Goal: Transaction & Acquisition: Purchase product/service

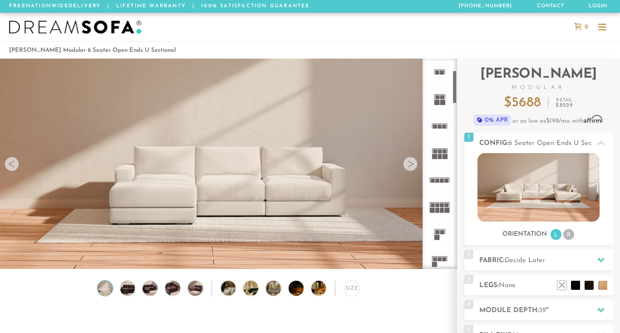
scroll to position [422, 0]
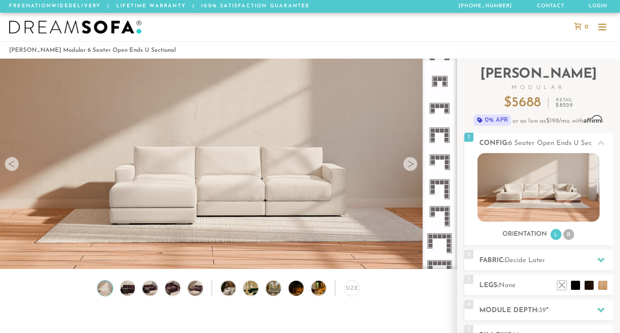
click at [441, 135] on icon at bounding box center [439, 135] width 27 height 27
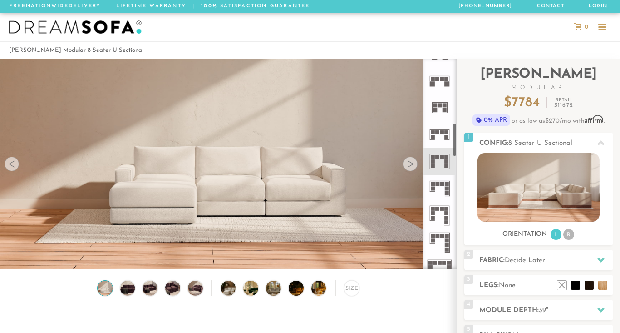
scroll to position [395, 0]
click at [441, 134] on rect at bounding box center [443, 133] width 4 height 4
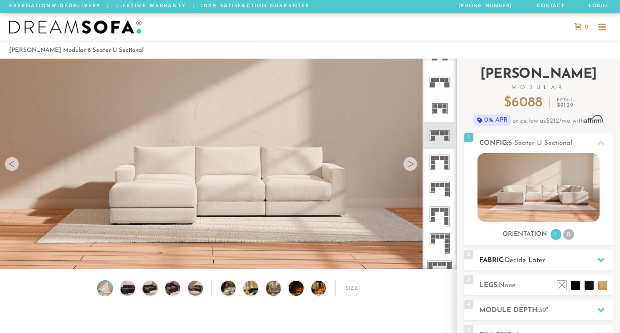
click at [527, 258] on span "Decide Later" at bounding box center [525, 260] width 40 height 7
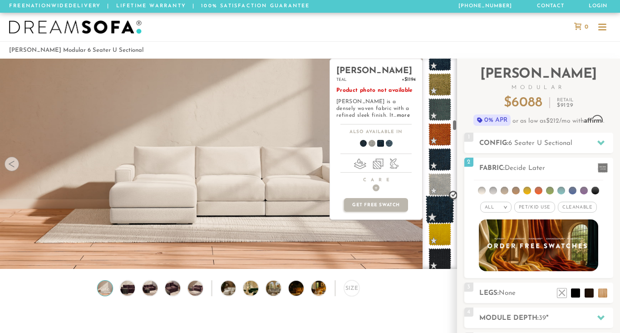
scroll to position [1615, 0]
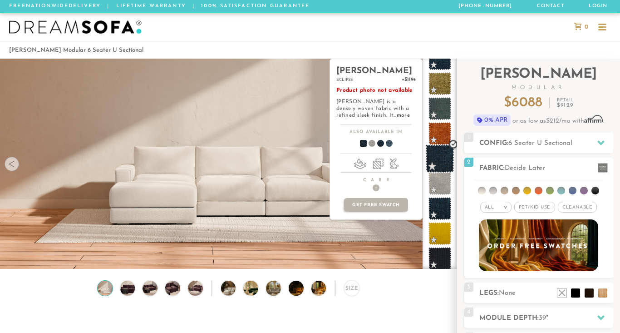
click at [441, 161] on span at bounding box center [440, 158] width 29 height 29
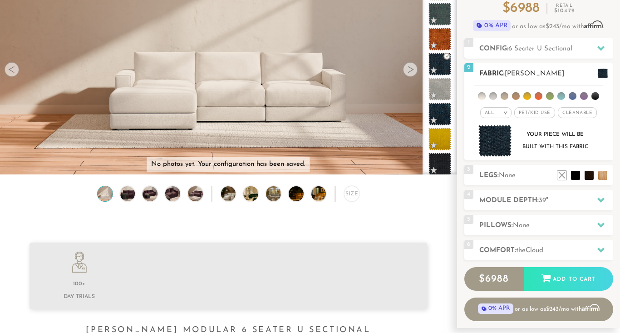
scroll to position [97, 0]
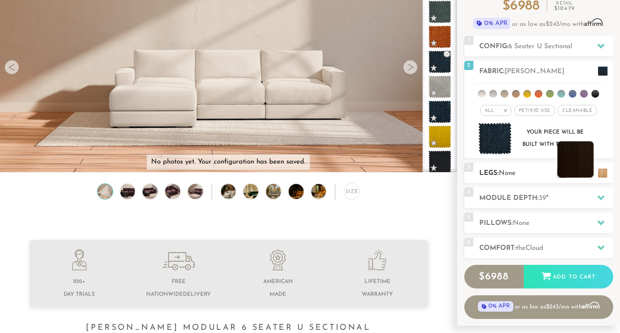
click at [578, 169] on li at bounding box center [576, 159] width 36 height 36
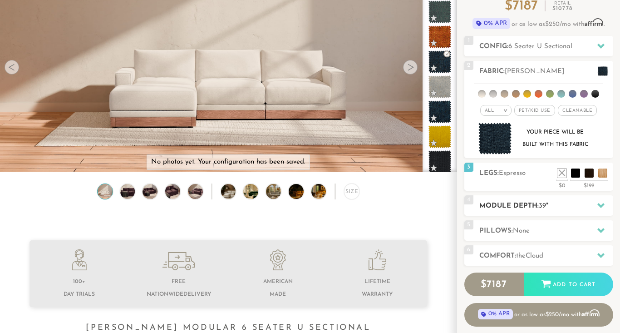
click at [555, 203] on h2 "Module Depth: 39 "" at bounding box center [547, 206] width 134 height 10
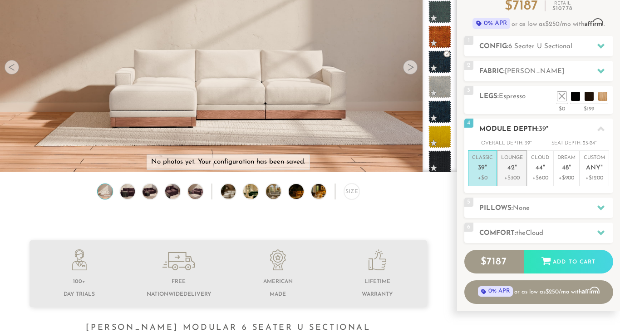
click at [510, 171] on span "42" at bounding box center [511, 168] width 7 height 8
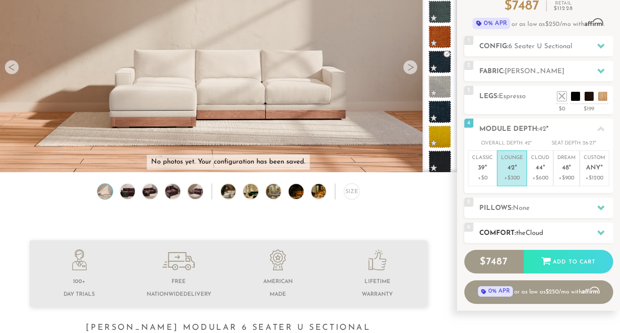
click at [515, 229] on h2 "Comfort: the Cloud" at bounding box center [547, 233] width 134 height 10
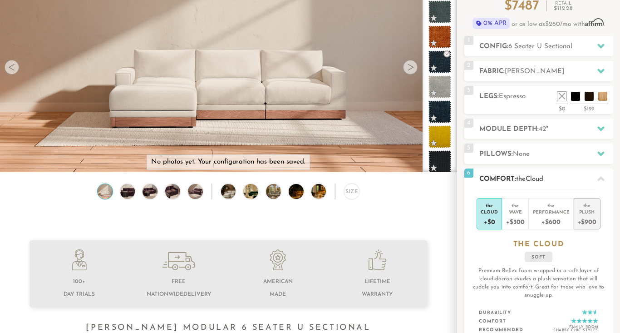
click at [585, 218] on div "+$900" at bounding box center [587, 221] width 19 height 13
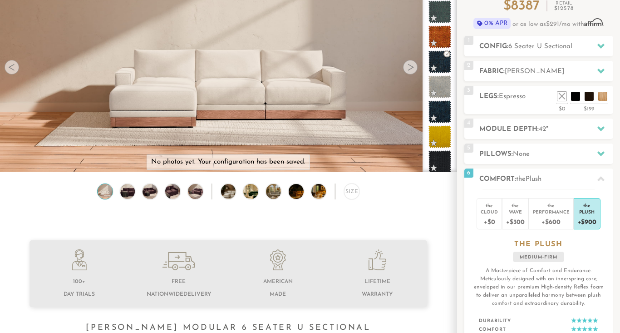
scroll to position [193, 0]
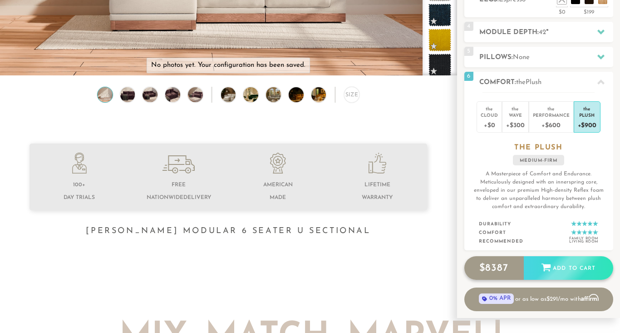
click at [540, 267] on div "Add to Cart" at bounding box center [568, 268] width 89 height 25
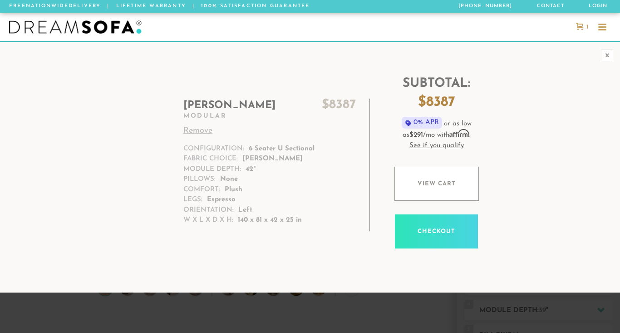
click at [220, 103] on h2 "Landon $ 8387" at bounding box center [269, 106] width 173 height 14
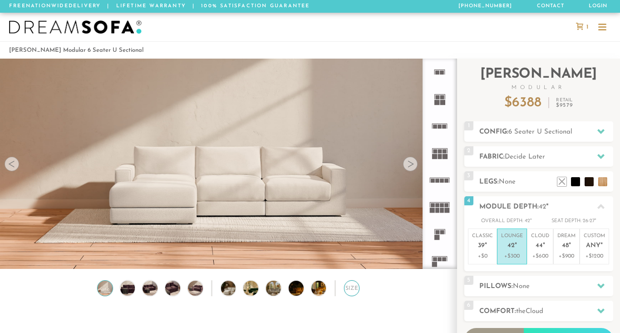
click at [351, 280] on div "Size" at bounding box center [352, 288] width 16 height 16
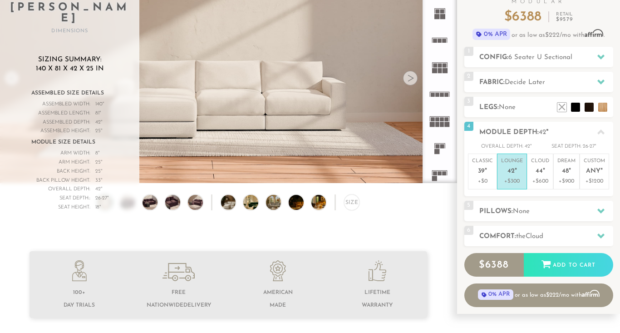
scroll to position [9877, 620]
click at [525, 55] on span "6 Seater U Sectional" at bounding box center [541, 57] width 64 height 7
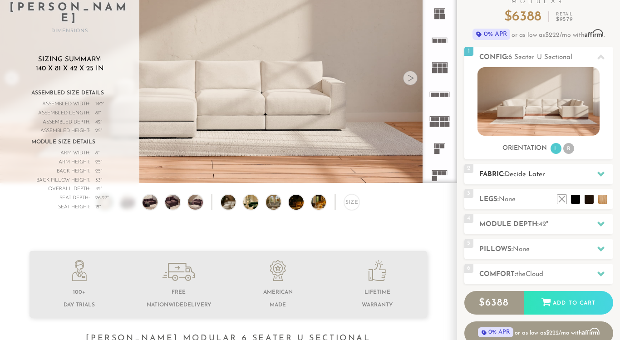
click at [511, 174] on span "Decide Later" at bounding box center [525, 174] width 40 height 7
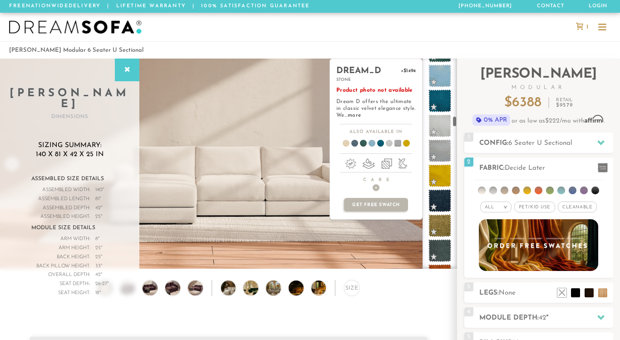
scroll to position [1666, 0]
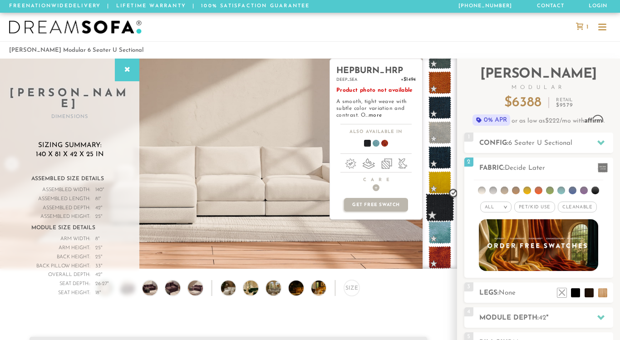
click at [440, 204] on span at bounding box center [440, 207] width 29 height 29
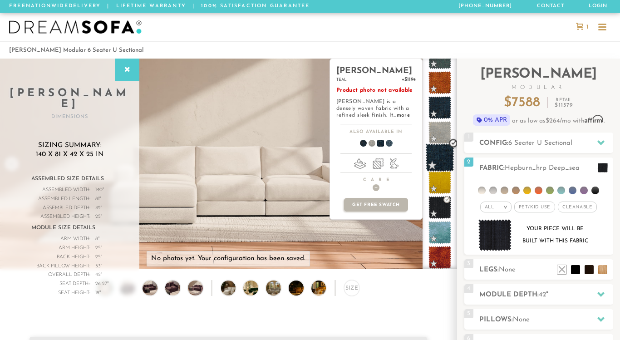
click at [435, 157] on span at bounding box center [440, 158] width 29 height 29
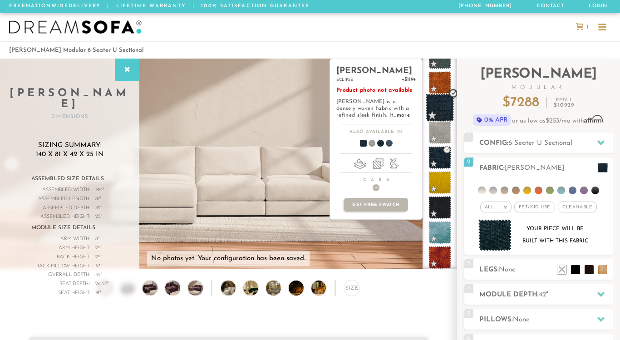
click at [440, 107] on span at bounding box center [440, 108] width 29 height 29
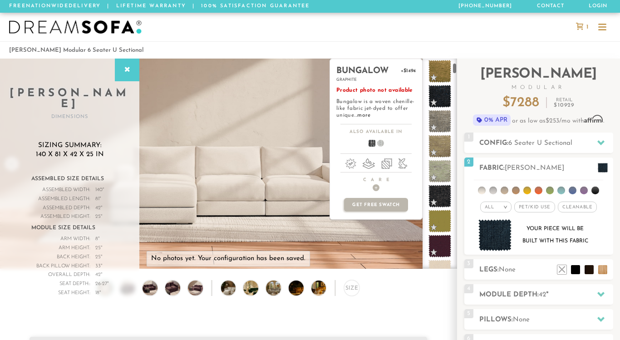
scroll to position [0, 0]
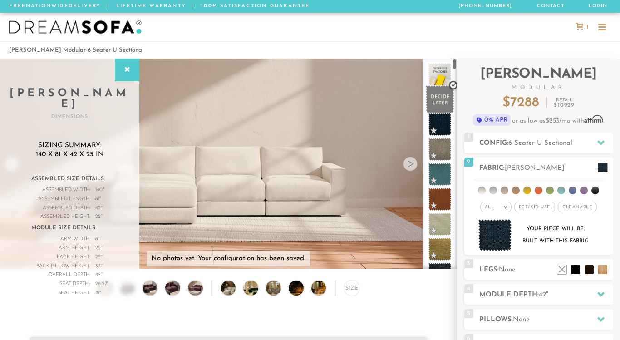
click at [441, 93] on span at bounding box center [440, 99] width 29 height 29
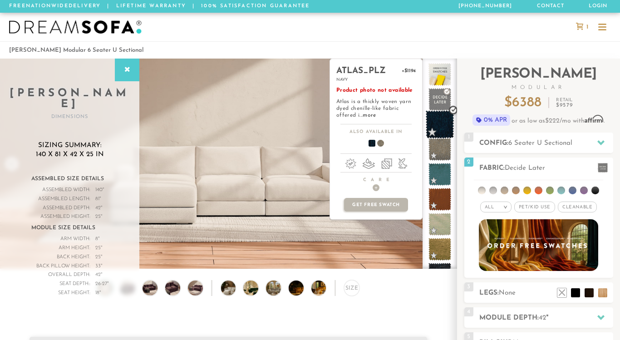
click at [437, 122] on span at bounding box center [440, 124] width 29 height 29
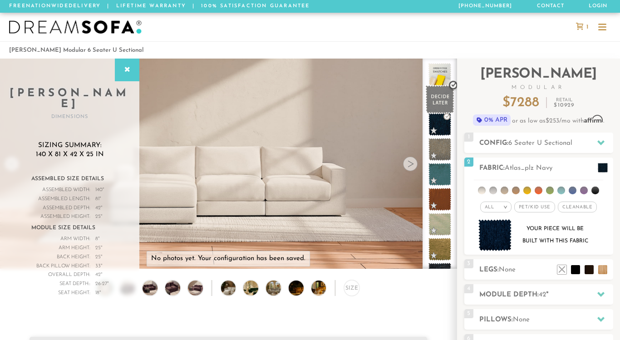
click at [438, 104] on span at bounding box center [440, 99] width 29 height 29
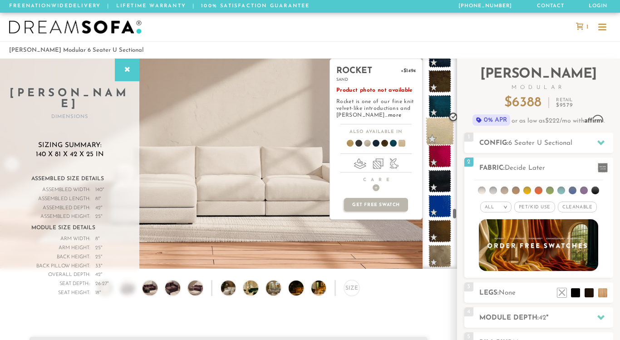
scroll to position [4144, 0]
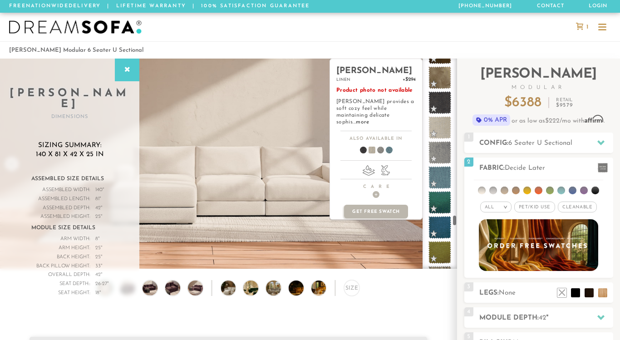
click at [439, 125] on span at bounding box center [440, 127] width 23 height 23
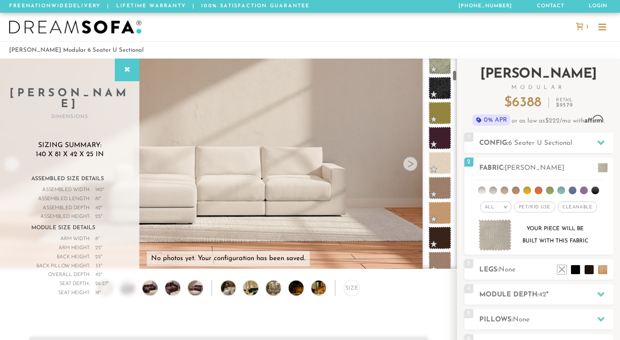
scroll to position [311, 0]
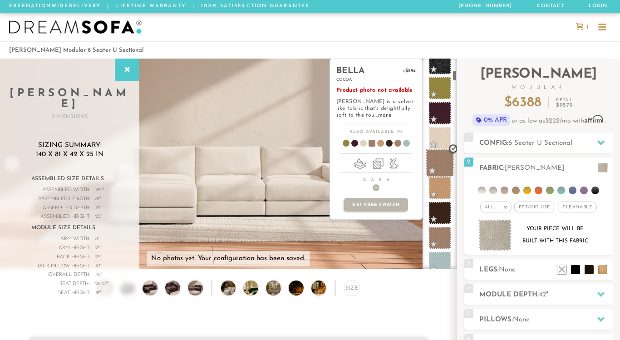
click at [436, 157] on span at bounding box center [440, 163] width 29 height 29
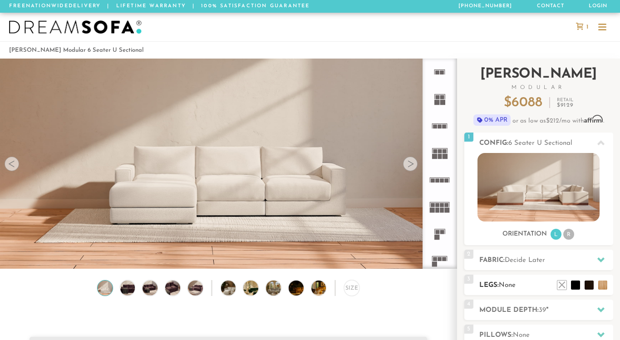
scroll to position [31, 0]
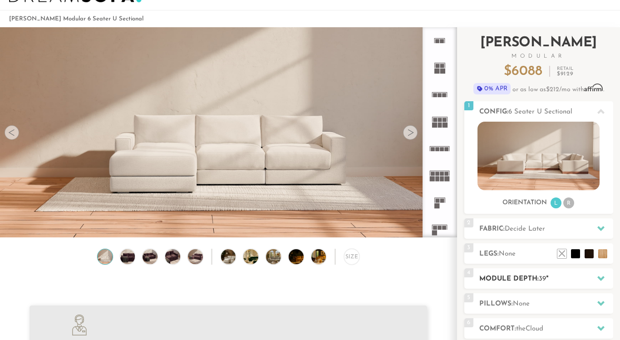
click at [535, 275] on h2 "Module Depth: 39 "" at bounding box center [547, 279] width 134 height 10
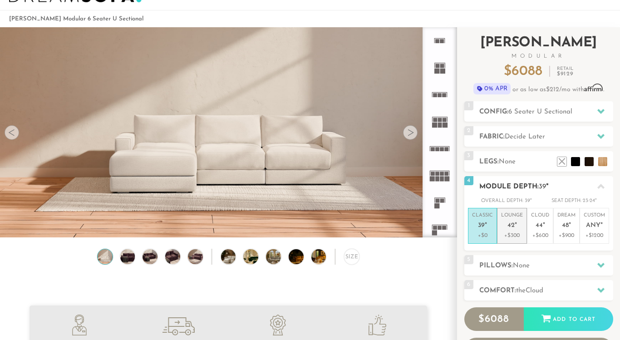
click at [515, 226] on em """ at bounding box center [516, 226] width 2 height 8
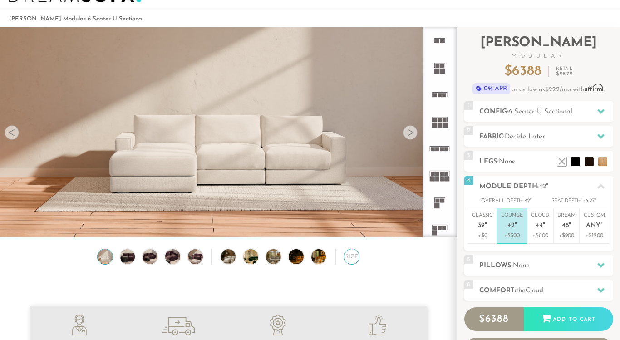
click at [354, 258] on div "Size" at bounding box center [352, 257] width 16 height 16
